Goal: Task Accomplishment & Management: Use online tool/utility

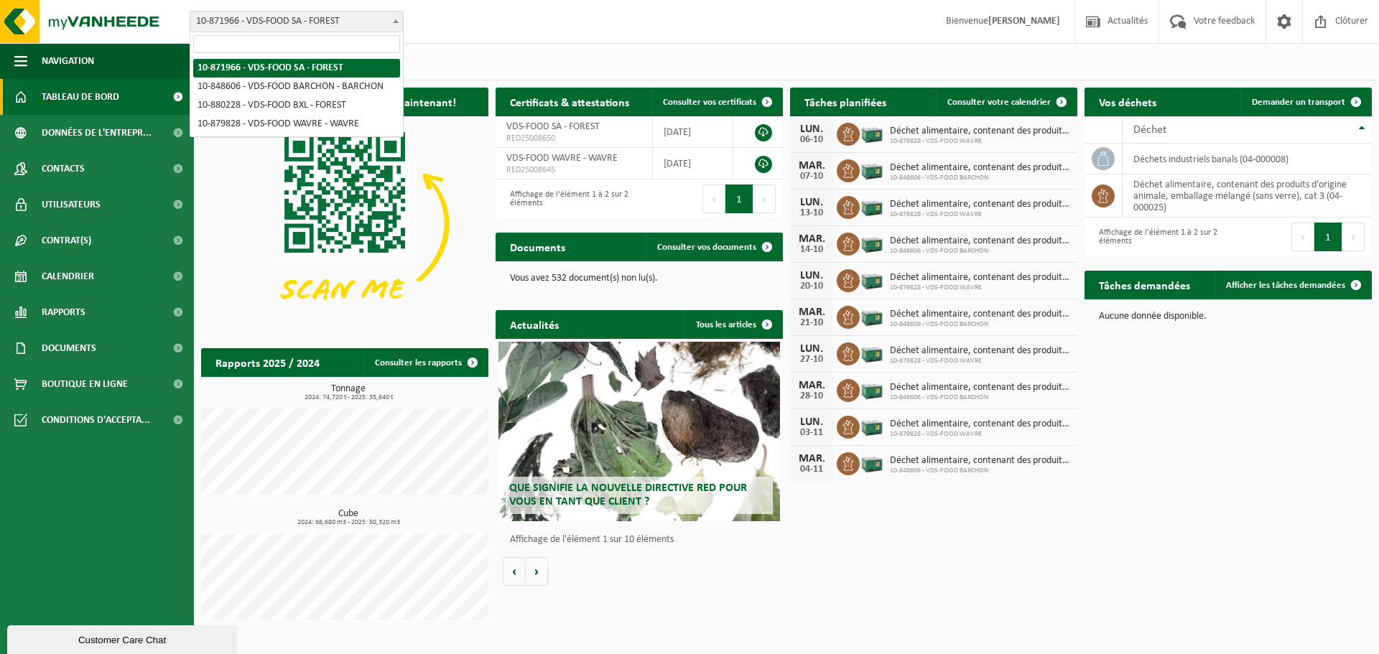
click at [394, 19] on b at bounding box center [396, 21] width 6 height 4
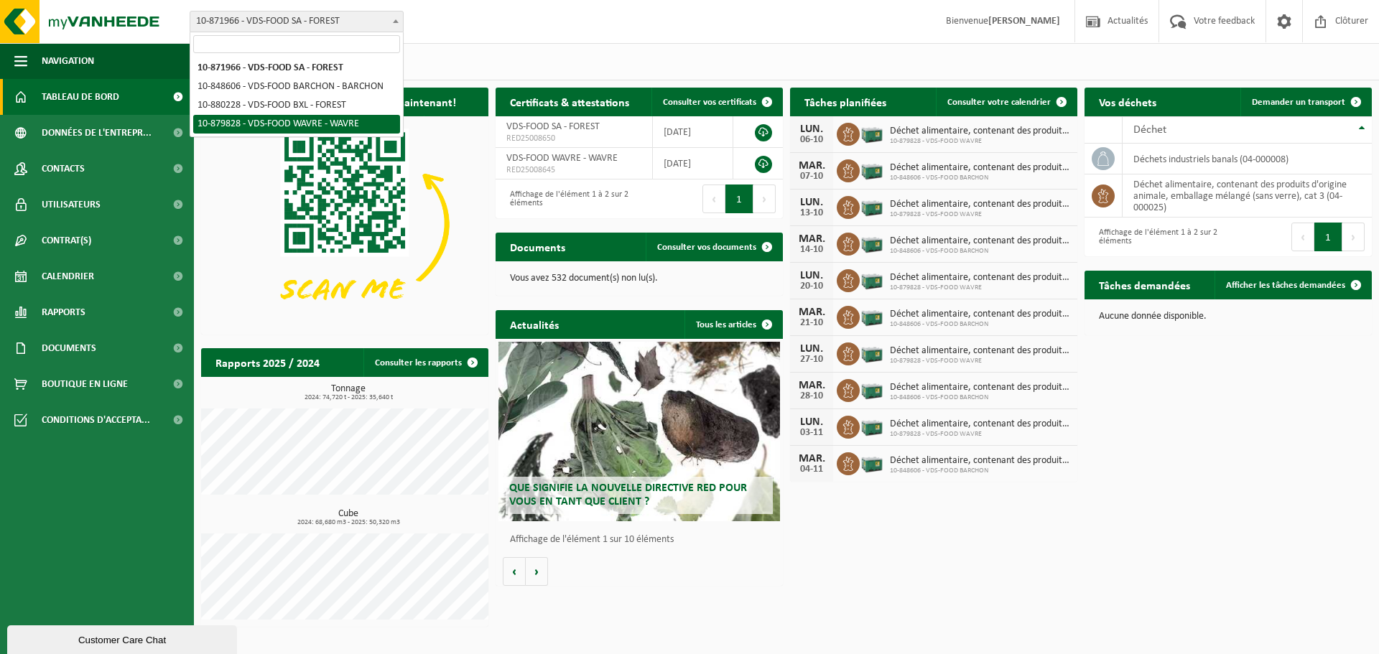
select select "109083"
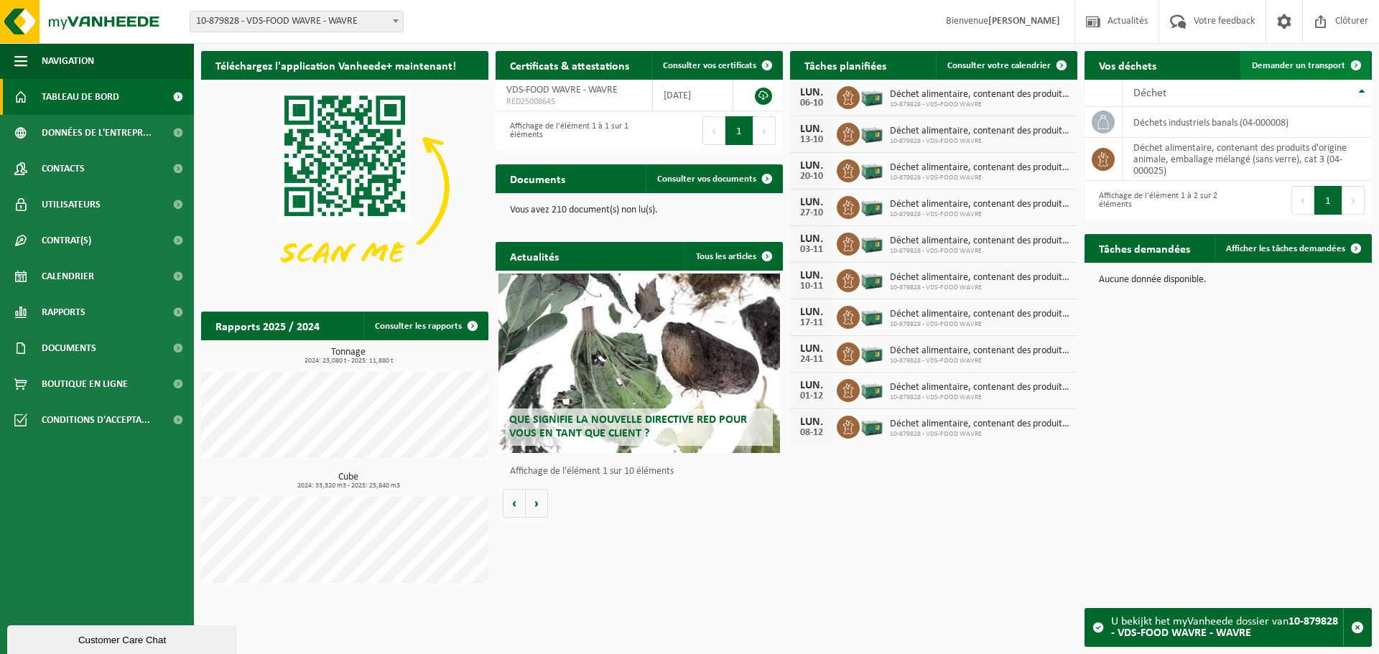
click at [1291, 70] on span "Demander un transport" at bounding box center [1298, 65] width 93 height 9
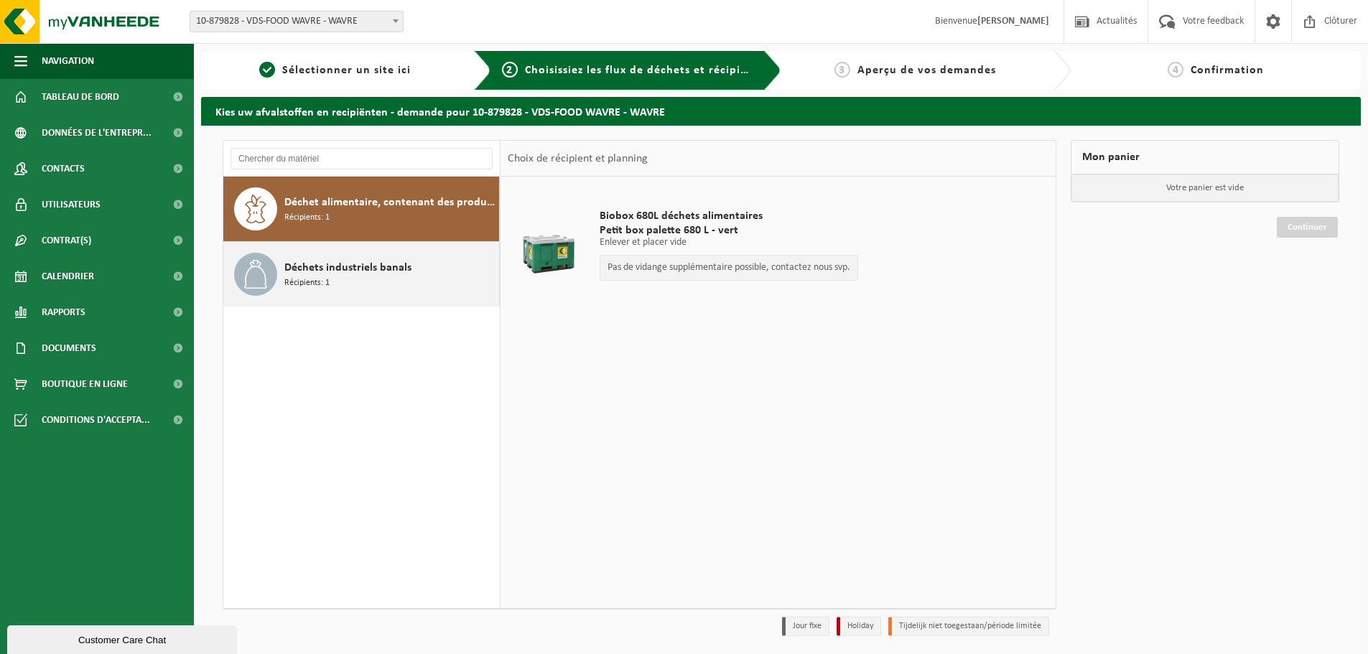
click at [351, 271] on span "Déchets industriels banals" at bounding box center [347, 267] width 127 height 17
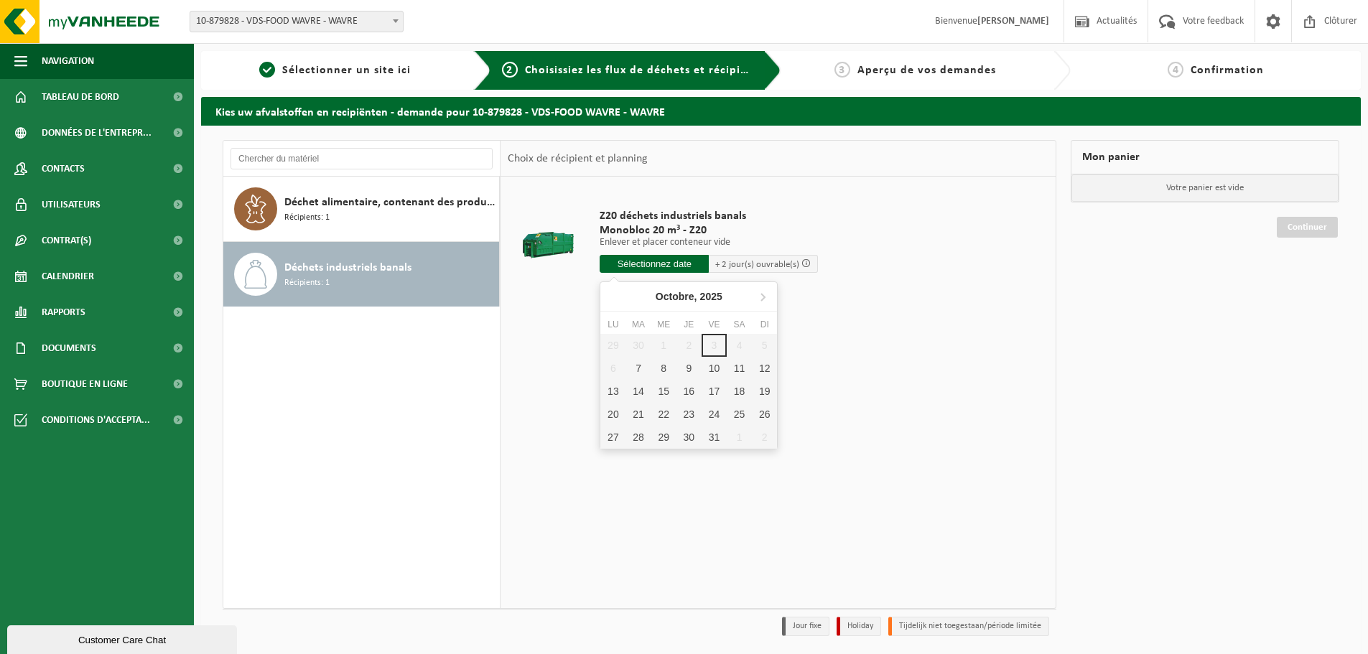
click at [641, 266] on input "text" at bounding box center [654, 264] width 109 height 18
click at [640, 370] on div "7" at bounding box center [637, 368] width 25 height 23
type input "à partir de 2025-10-07"
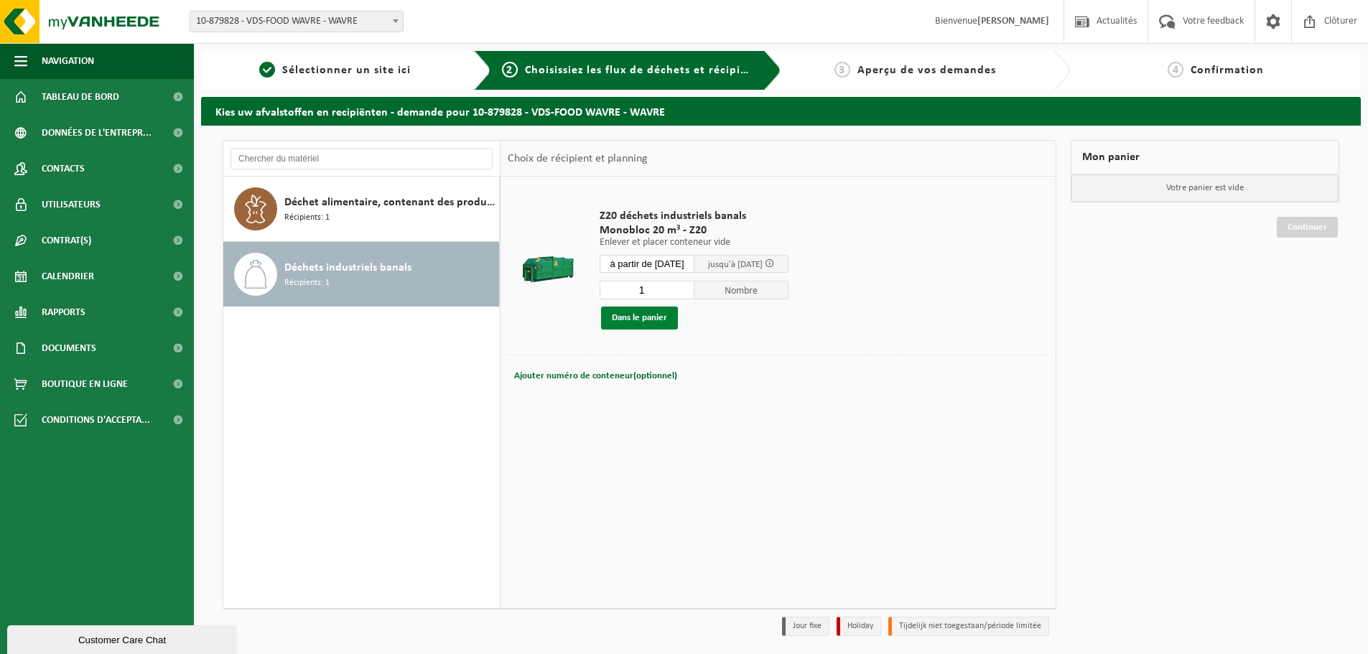
click at [639, 326] on button "Dans le panier" at bounding box center [639, 318] width 77 height 23
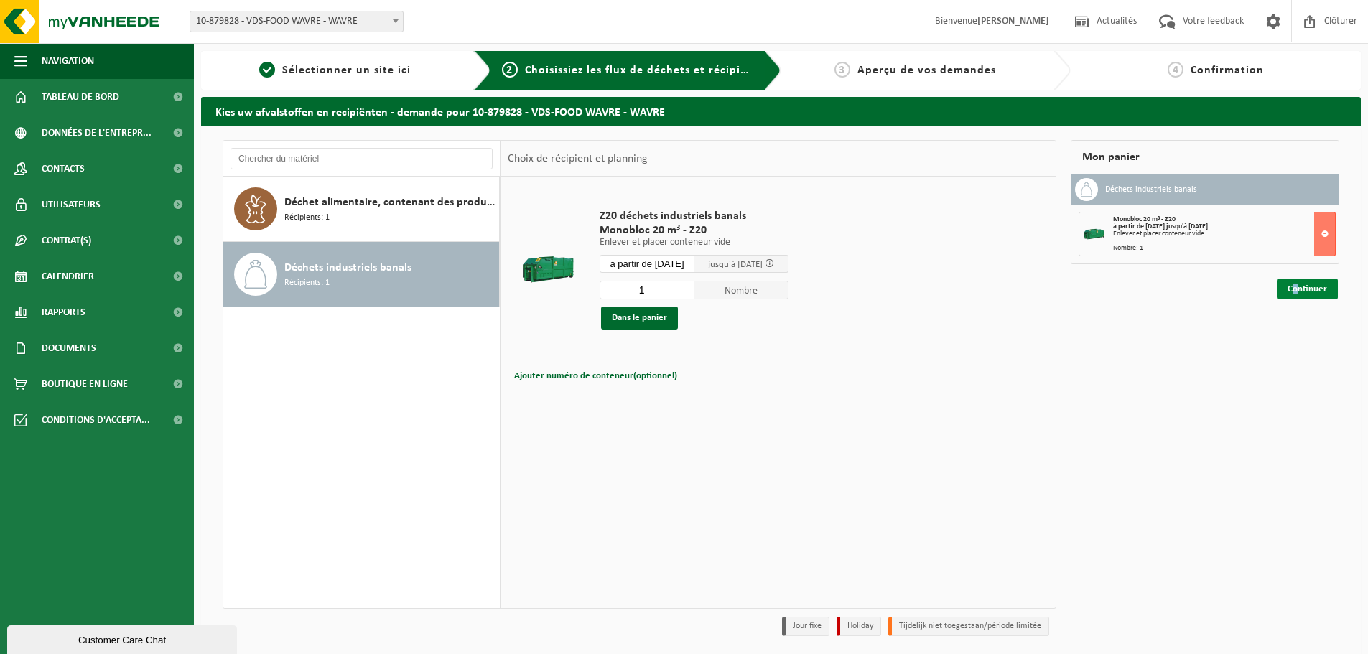
drag, startPoint x: 1341, startPoint y: 296, endPoint x: 1291, endPoint y: 298, distance: 49.6
click at [1291, 298] on div "Mon panier Déchets industriels banals Monobloc 20 m³ - Z20 à partir de 2025-10-…" at bounding box center [1204, 391] width 283 height 503
click at [1290, 298] on link "Continuer" at bounding box center [1307, 289] width 61 height 21
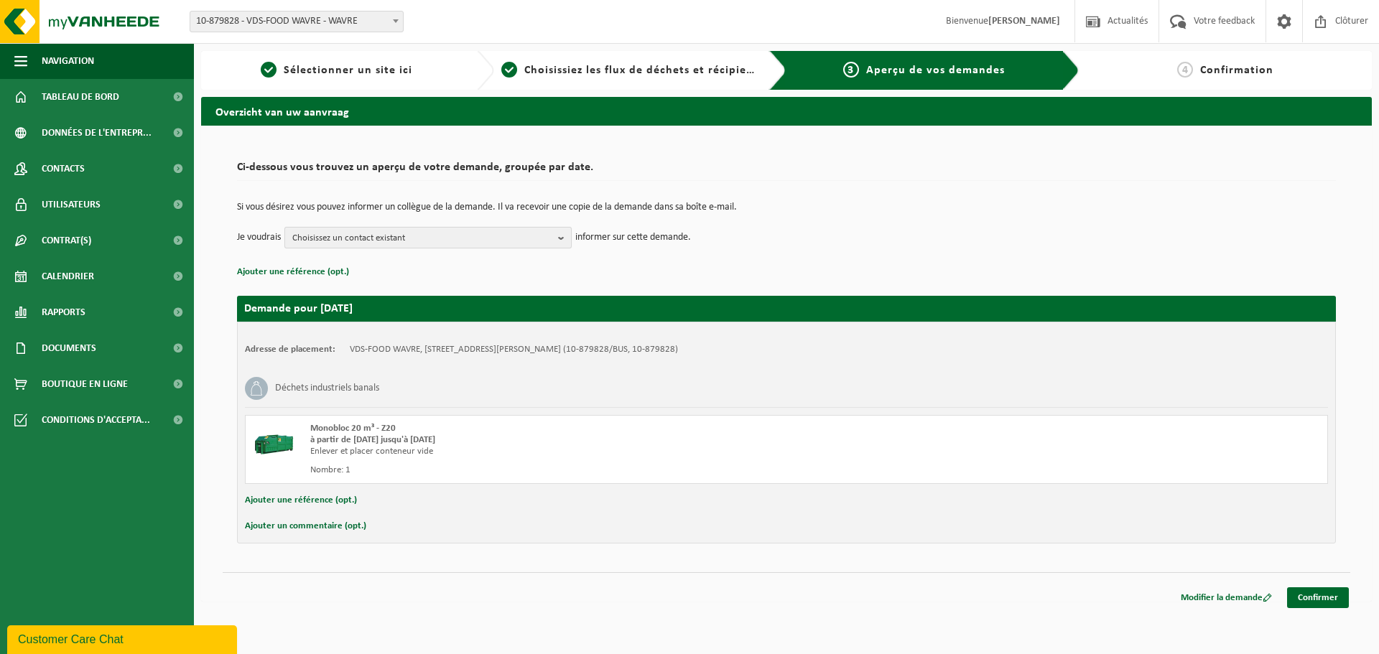
click at [378, 236] on span "Choisissez un contact existant" at bounding box center [422, 239] width 260 height 22
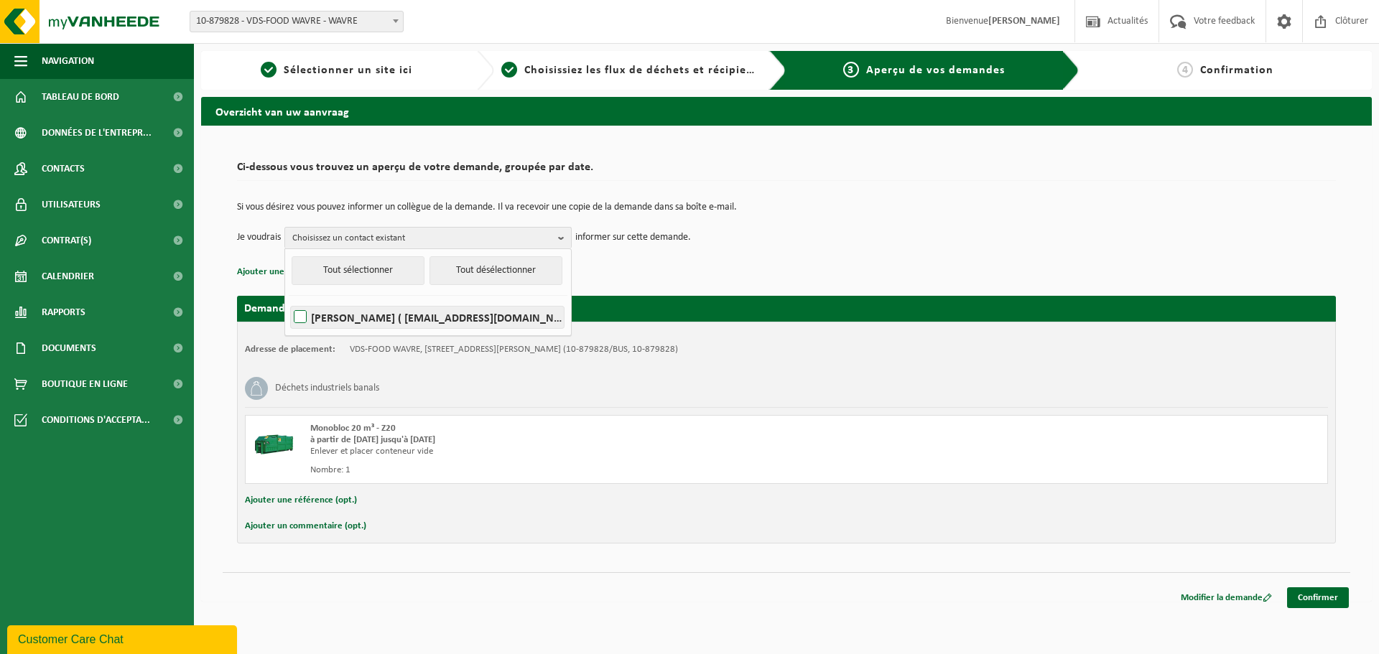
click at [299, 314] on label "[PERSON_NAME] ( [EMAIL_ADDRESS][DOMAIN_NAME] )" at bounding box center [427, 318] width 273 height 22
click at [289, 299] on input "[PERSON_NAME] ( [EMAIL_ADDRESS][DOMAIN_NAME] )" at bounding box center [288, 299] width 1 height 1
checkbox input "true"
click at [1349, 603] on div "Modifier la demande Confirmer" at bounding box center [1259, 597] width 182 height 21
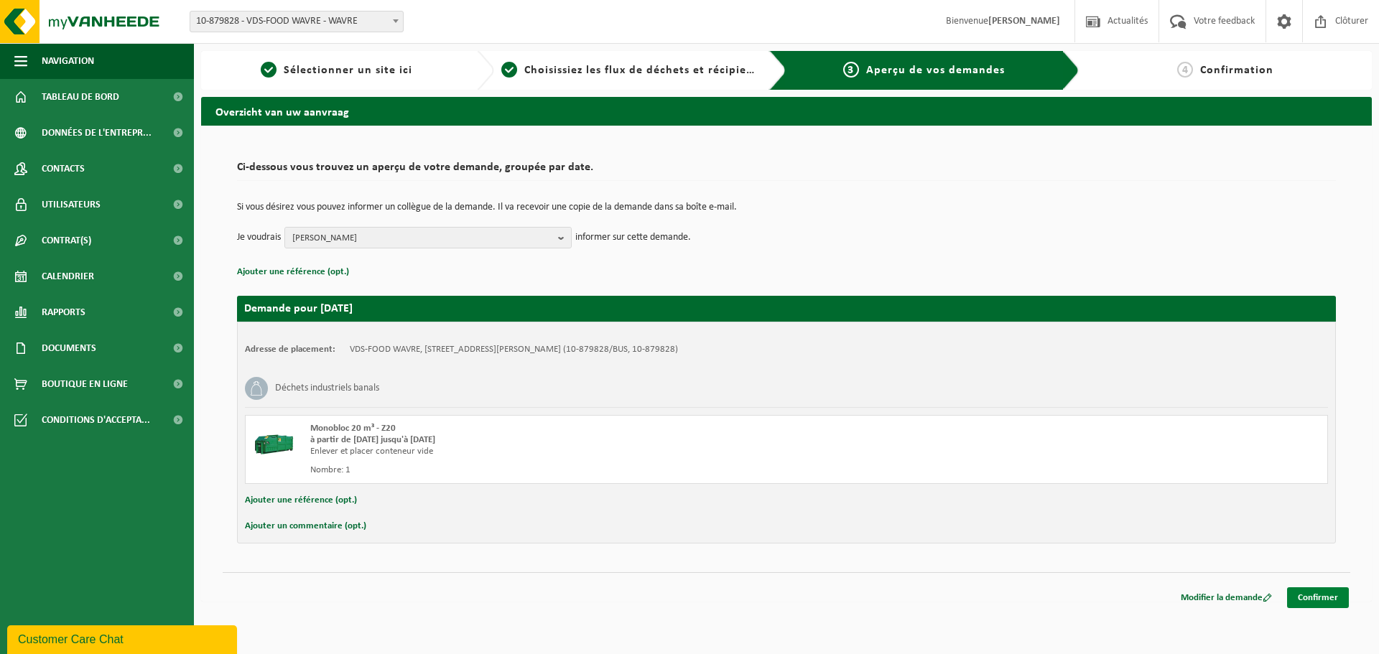
click at [1343, 600] on link "Confirmer" at bounding box center [1318, 597] width 62 height 21
